Goal: Information Seeking & Learning: Learn about a topic

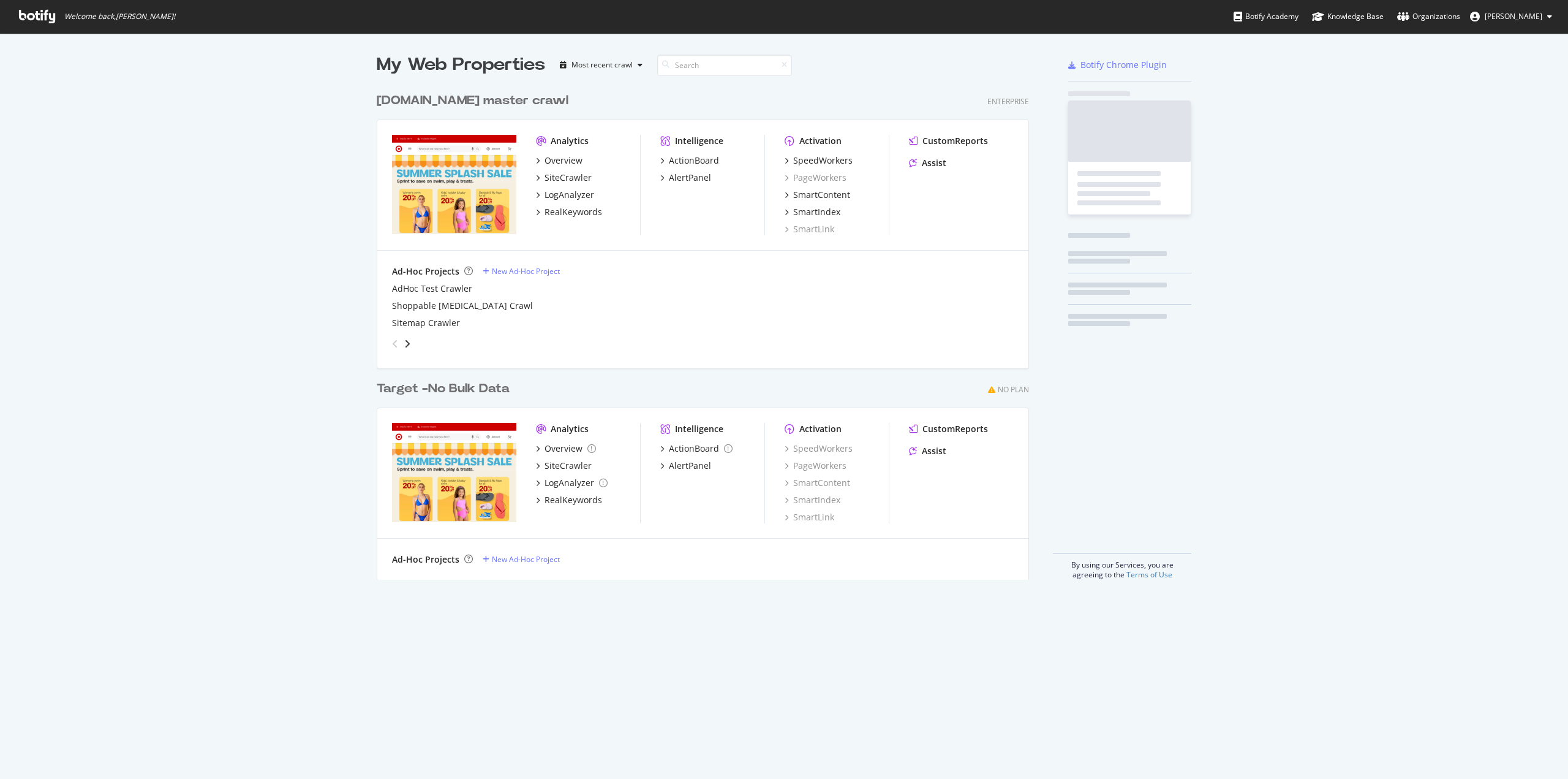
scroll to position [770, 1549]
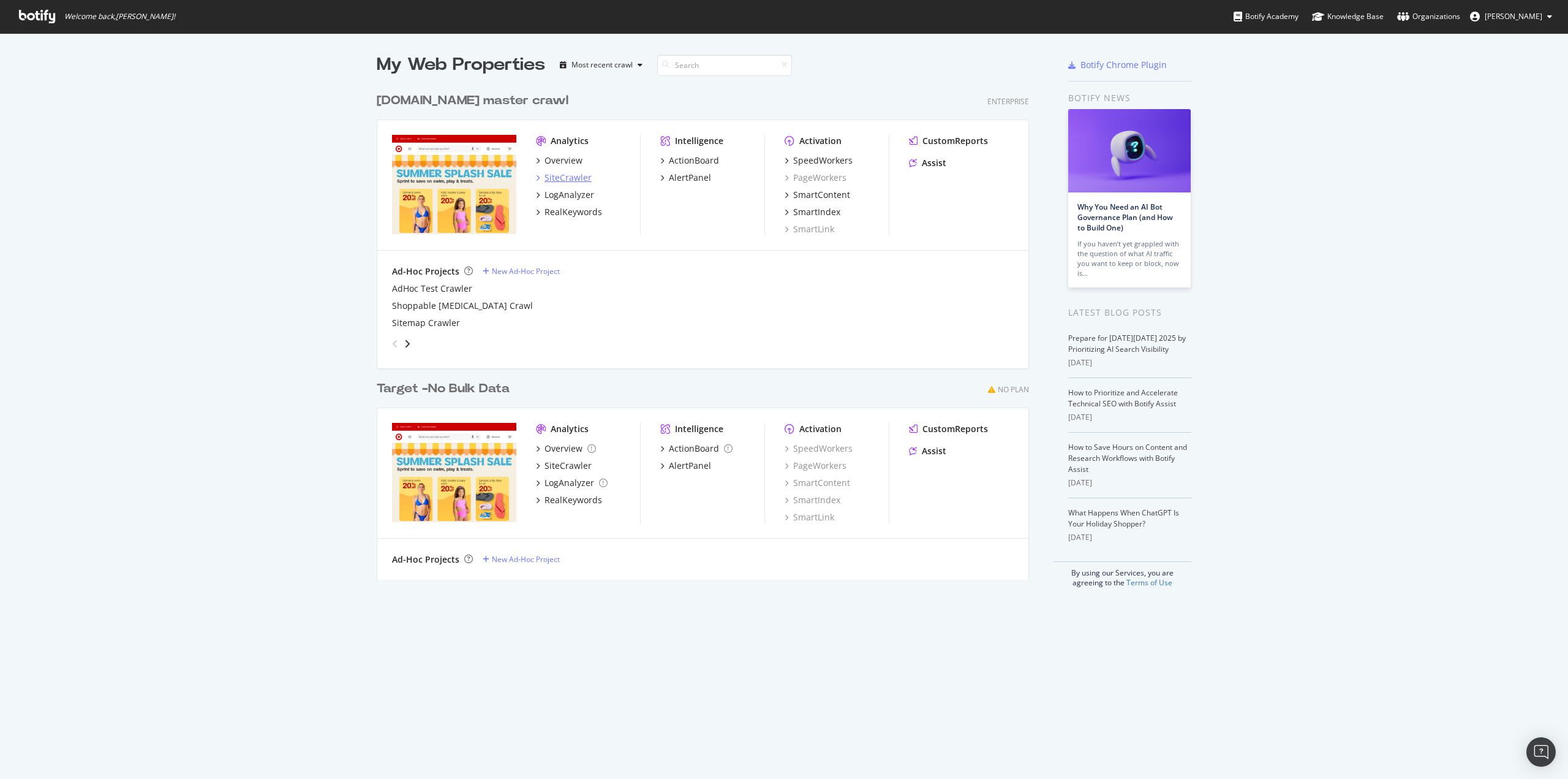
click at [574, 178] on div "SiteCrawler" at bounding box center [568, 177] width 47 height 12
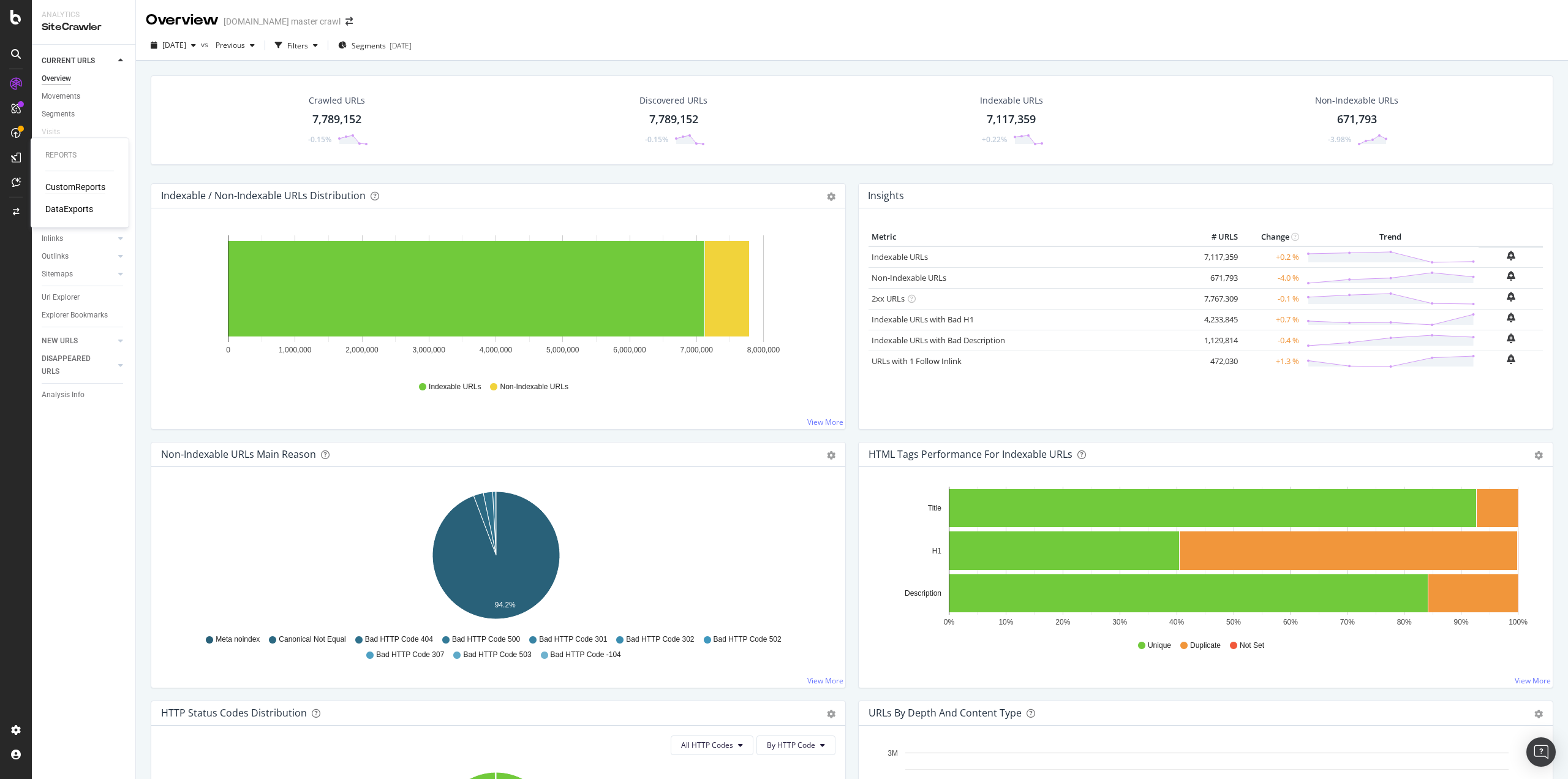
click at [58, 187] on div "CustomReports" at bounding box center [75, 187] width 60 height 12
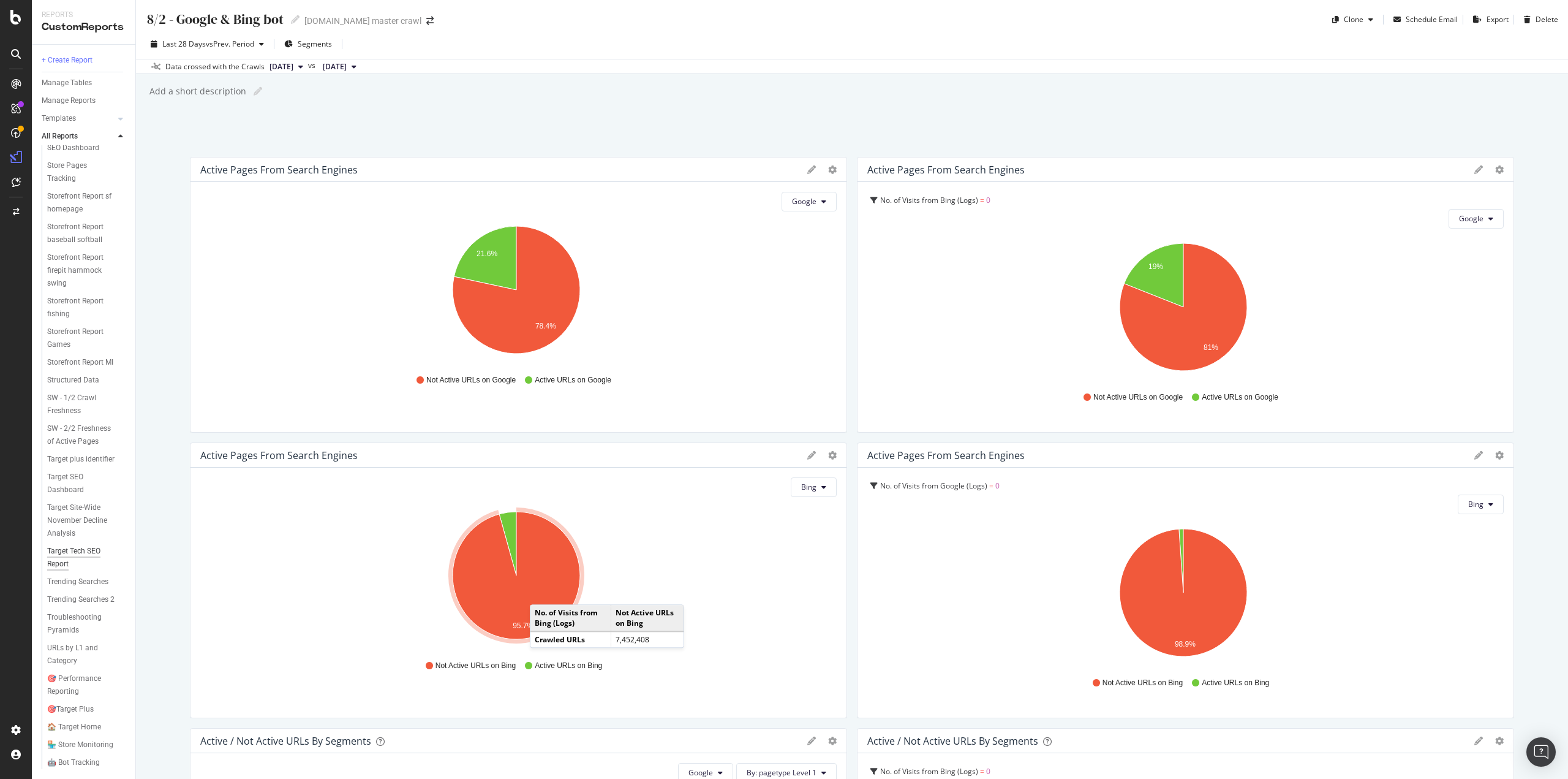
scroll to position [2316, 0]
click at [88, 703] on div "🎯Target Plus" at bounding box center [70, 709] width 46 height 13
